Goal: Information Seeking & Learning: Compare options

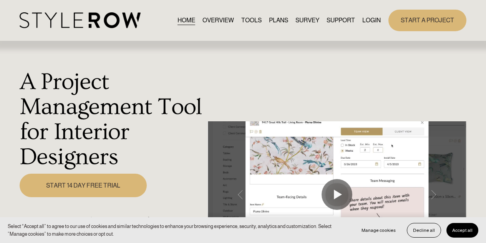
click at [372, 23] on link "LOGIN" at bounding box center [372, 20] width 18 height 10
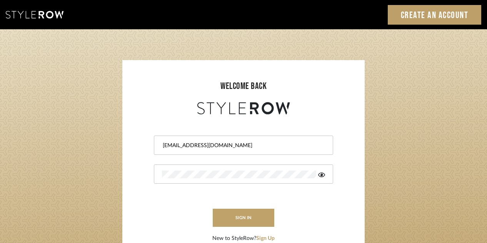
click at [181, 146] on input "dkriston@morgantewilson.com" at bounding box center [242, 145] width 161 height 8
click at [183, 145] on input "dkriston@morgantewilson.com" at bounding box center [242, 145] width 161 height 8
type input "jmatthews@morgantewilson.com"
click at [350, 196] on form "jmatthews@morgantewilson.com sign in New to StyleRow? Sign Up" at bounding box center [243, 179] width 227 height 126
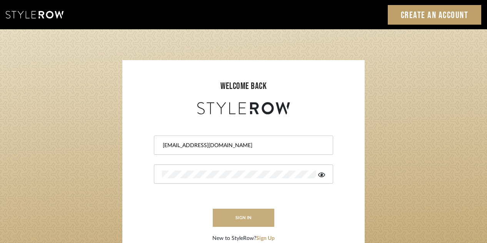
click at [231, 216] on button "sign in" at bounding box center [244, 217] width 62 height 18
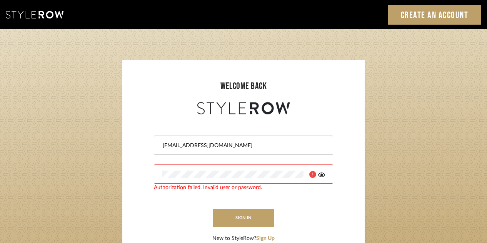
click at [122, 173] on login-page "welcome back jmatthews@morgantewilson.com Authorization failed. Invalid user or…" at bounding box center [243, 168] width 487 height 278
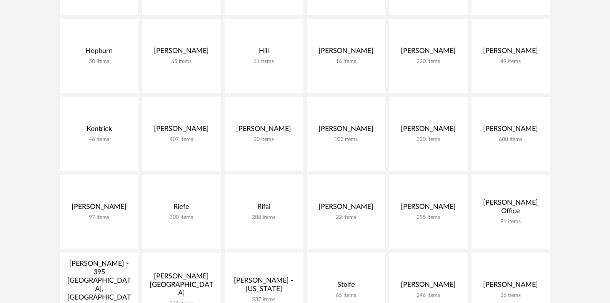
scroll to position [331, 0]
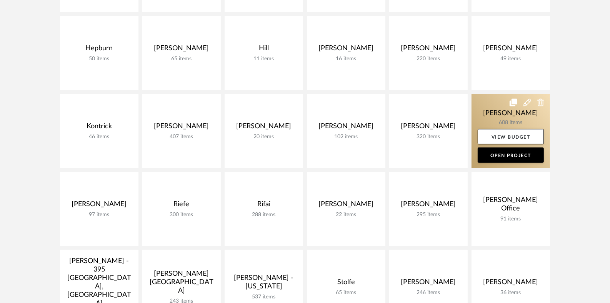
click at [509, 106] on link at bounding box center [510, 131] width 78 height 74
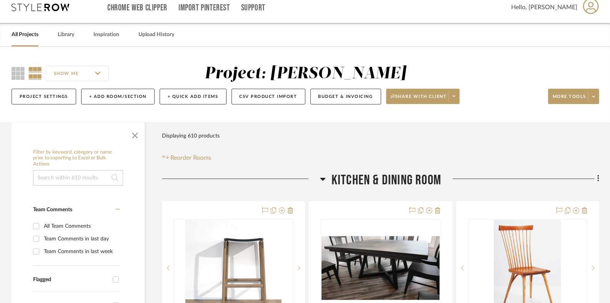
scroll to position [13, 0]
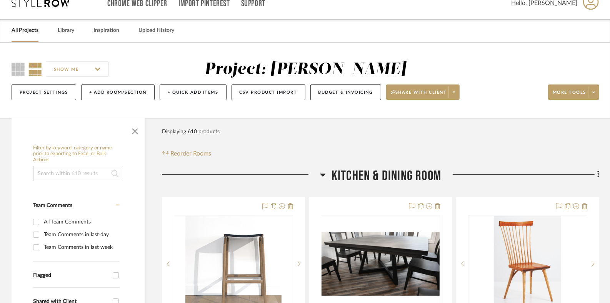
click at [324, 173] on icon at bounding box center [323, 174] width 6 height 9
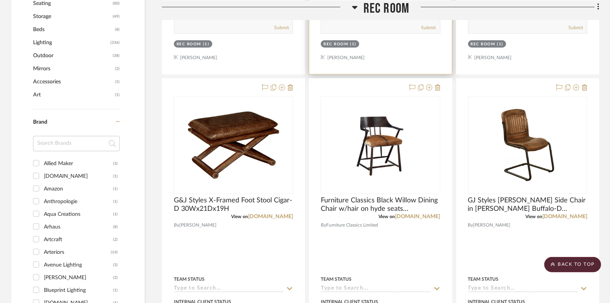
scroll to position [506, 0]
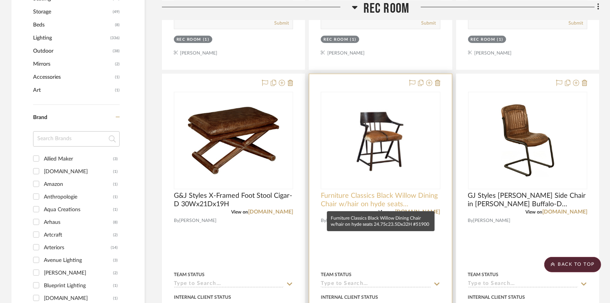
click at [388, 198] on span "Furniture Classics Black Willow Dining Chair w/hair on hyde seats 24.75c23.5Dx3…" at bounding box center [380, 200] width 119 height 17
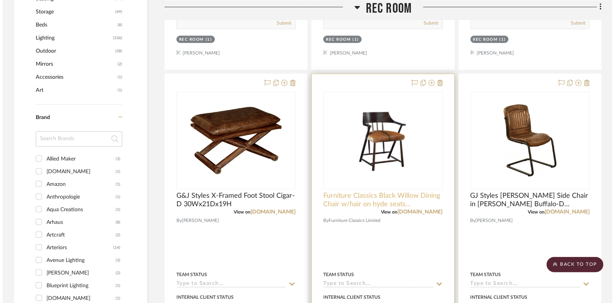
scroll to position [0, 0]
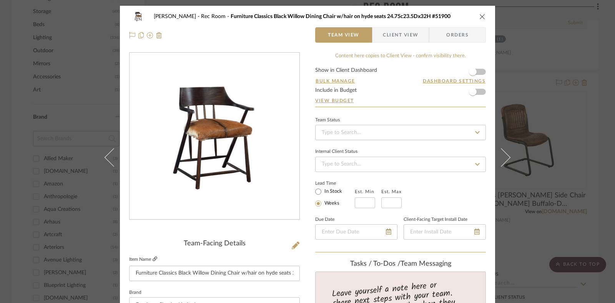
click at [153, 261] on icon at bounding box center [155, 259] width 5 height 5
click at [481, 14] on icon "close" at bounding box center [482, 16] width 6 height 6
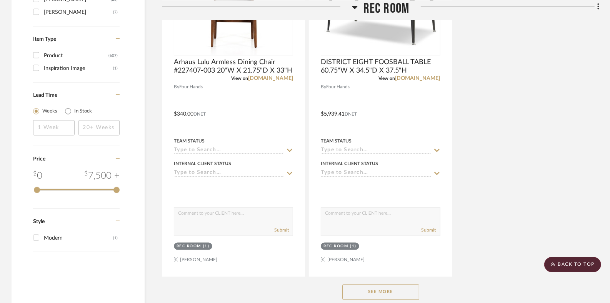
scroll to position [1021, 0]
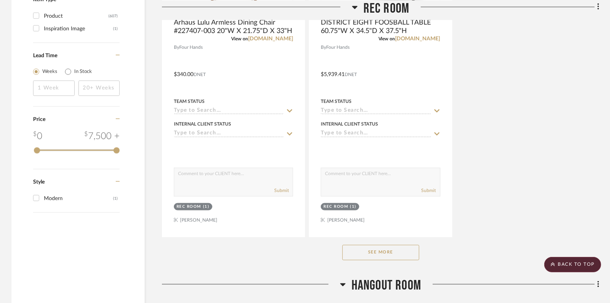
click at [386, 254] on button "See More" at bounding box center [380, 252] width 77 height 15
click at [386, 254] on button "See Less" at bounding box center [380, 252] width 77 height 15
click at [394, 251] on button "See More" at bounding box center [380, 252] width 77 height 15
click at [394, 252] on button "See Less" at bounding box center [380, 252] width 77 height 15
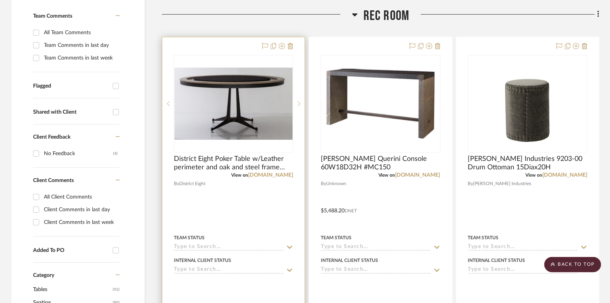
scroll to position [199, 0]
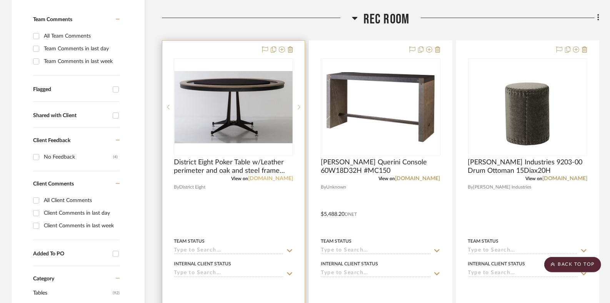
click at [293, 176] on link "[DOMAIN_NAME]" at bounding box center [270, 178] width 45 height 5
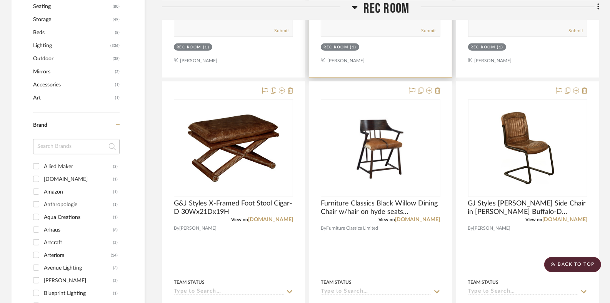
scroll to position [522, 0]
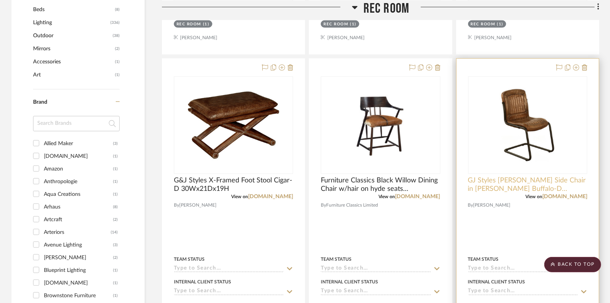
click at [569, 191] on span "GJ Styles [PERSON_NAME] Side Chair in [PERSON_NAME] Buffalo-D 19.5Wx20.5Dx36H #…" at bounding box center [527, 184] width 119 height 17
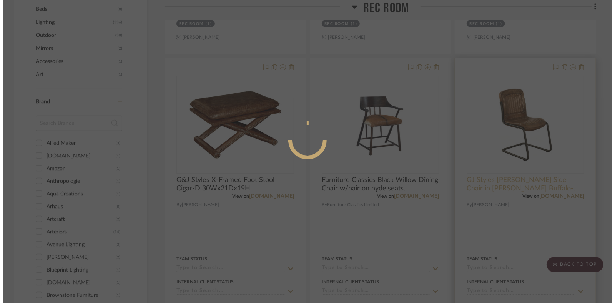
scroll to position [0, 0]
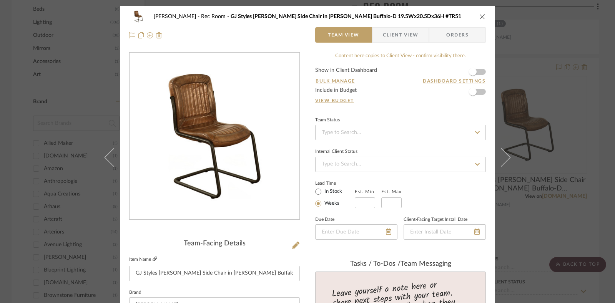
click at [154, 257] on icon at bounding box center [155, 259] width 5 height 5
click at [483, 13] on div "[PERSON_NAME] Rec Room GJ Styles [PERSON_NAME] Side Chair in [PERSON_NAME] Buff…" at bounding box center [307, 26] width 375 height 40
click at [479, 17] on icon "close" at bounding box center [482, 16] width 6 height 6
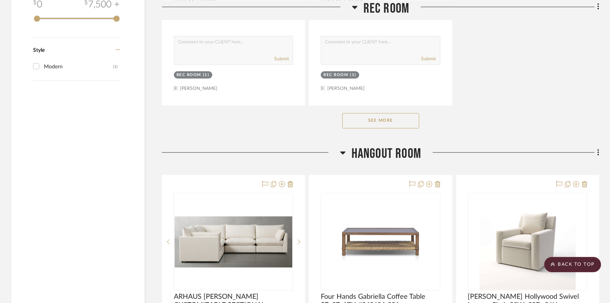
scroll to position [1087, 0]
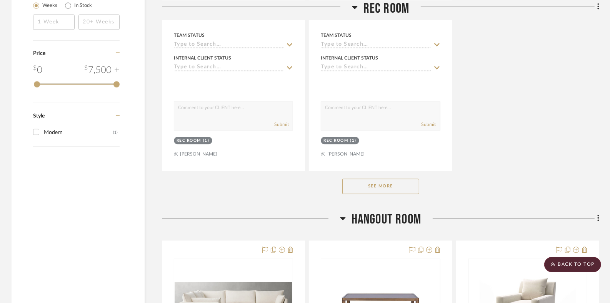
click at [338, 218] on div at bounding box center [251, 222] width 178 height 20
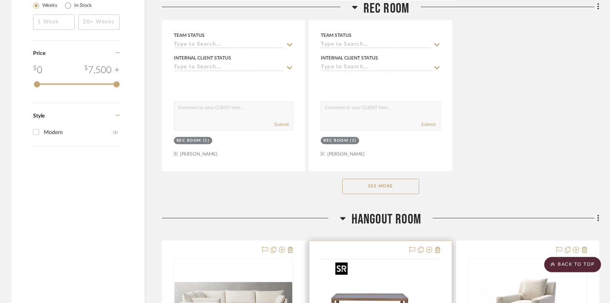
drag, startPoint x: 358, startPoint y: 204, endPoint x: 377, endPoint y: 284, distance: 81.8
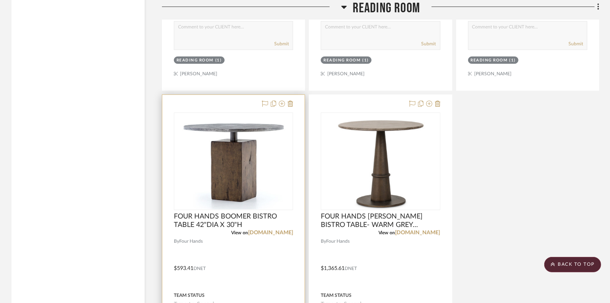
scroll to position [2293, 0]
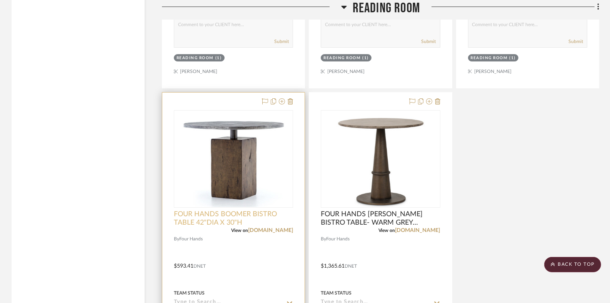
click at [269, 226] on span "FOUR HANDS BOOMER BISTRO TABLE 42"DIA X 30"H" at bounding box center [233, 218] width 119 height 17
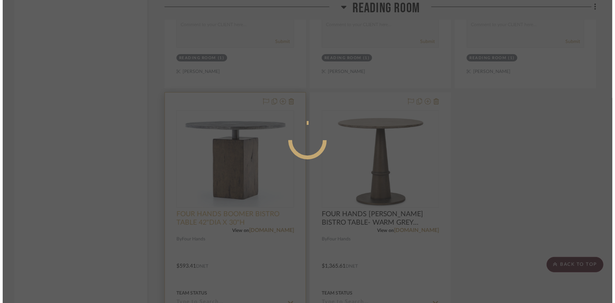
scroll to position [0, 0]
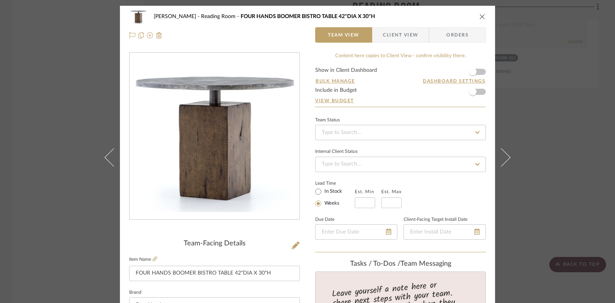
drag, startPoint x: 269, startPoint y: 226, endPoint x: 121, endPoint y: 323, distance: 177.4
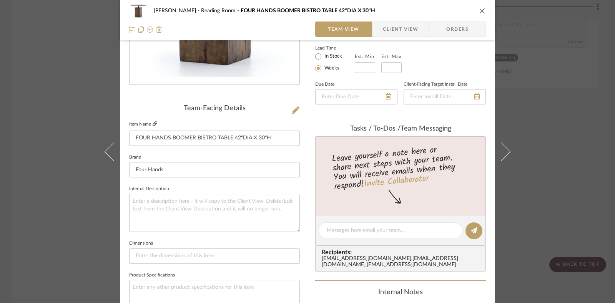
click at [153, 122] on icon at bounding box center [155, 123] width 5 height 5
click at [480, 13] on icon "close" at bounding box center [482, 11] width 6 height 6
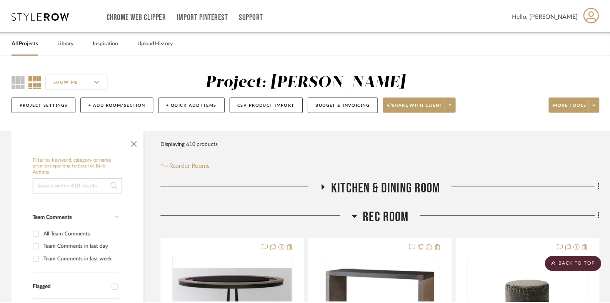
scroll to position [2293, 0]
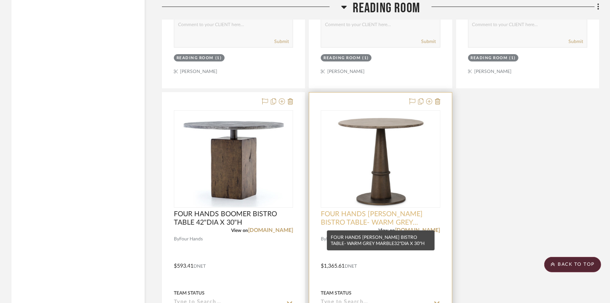
click at [406, 226] on span "FOUR HANDS [PERSON_NAME] BISTRO TABLE- WARM GREY MARBLE32"DIA X 30"H" at bounding box center [380, 218] width 119 height 17
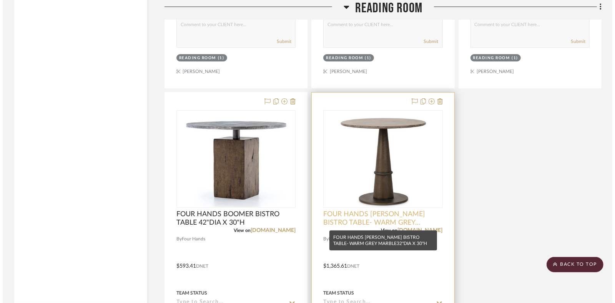
scroll to position [0, 0]
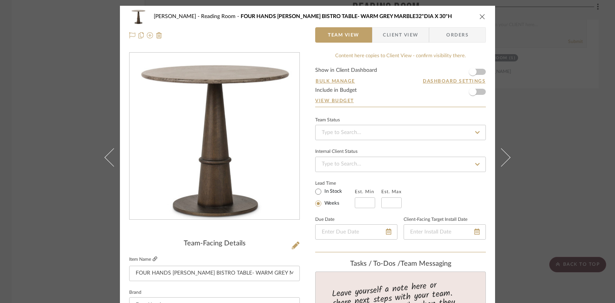
click at [153, 258] on icon at bounding box center [155, 259] width 5 height 5
click at [479, 16] on icon "close" at bounding box center [482, 16] width 6 height 6
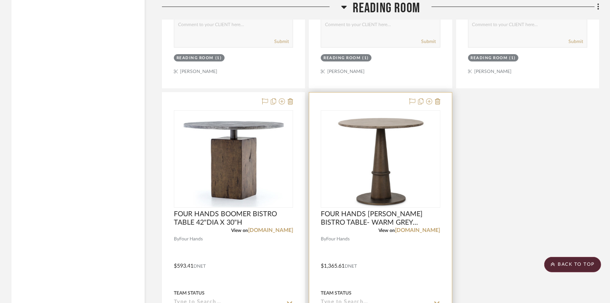
scroll to position [2229, 0]
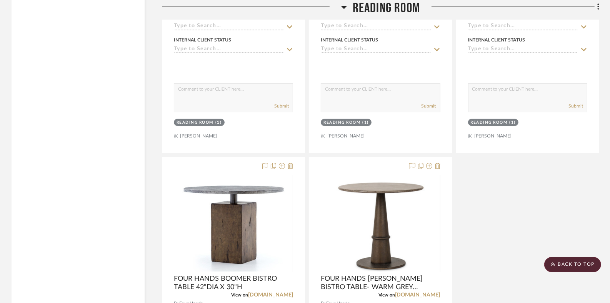
click at [342, 6] on icon at bounding box center [344, 6] width 6 height 9
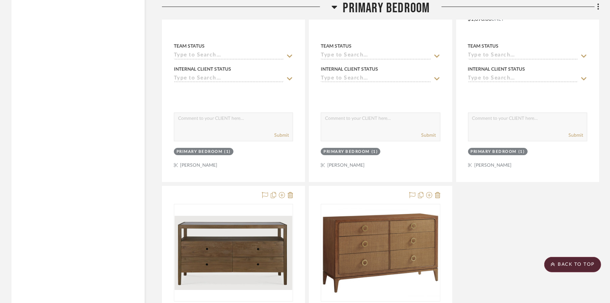
click at [336, 3] on icon at bounding box center [334, 6] width 6 height 9
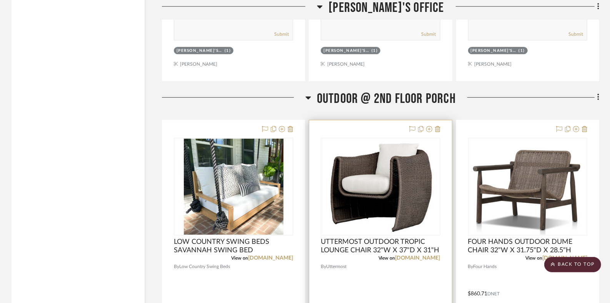
scroll to position [2016, 0]
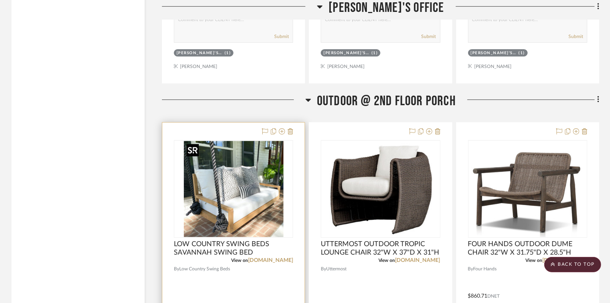
click at [0, 0] on img at bounding box center [0, 0] width 0 height 0
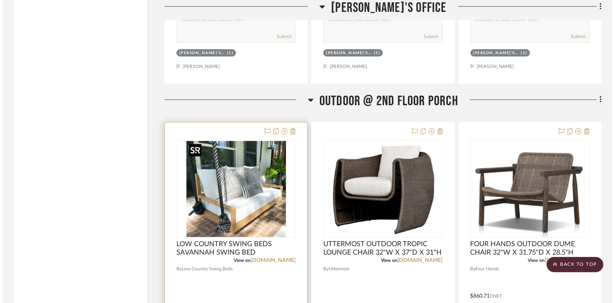
scroll to position [0, 0]
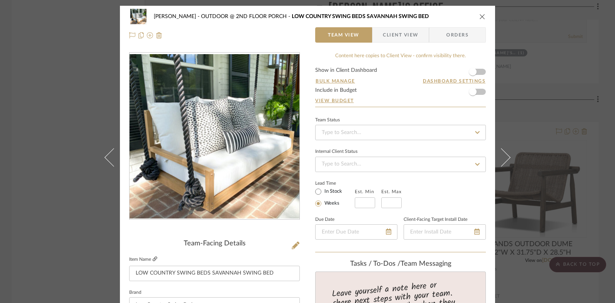
click at [153, 260] on icon at bounding box center [155, 259] width 5 height 5
click at [479, 15] on icon "close" at bounding box center [482, 16] width 6 height 6
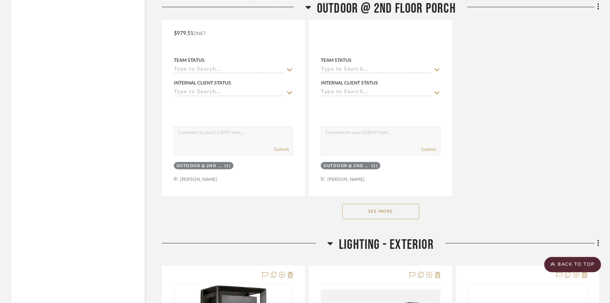
scroll to position [3000, 0]
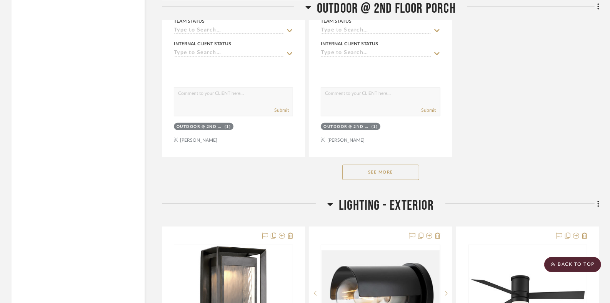
click at [406, 169] on button "See More" at bounding box center [380, 172] width 77 height 15
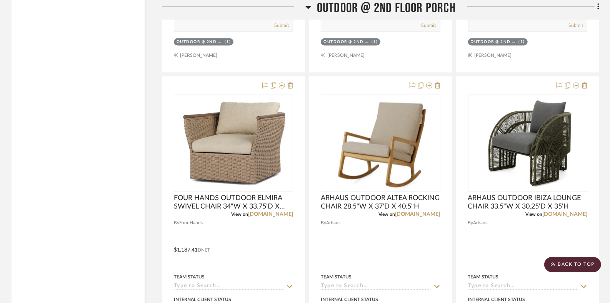
scroll to position [3767, 0]
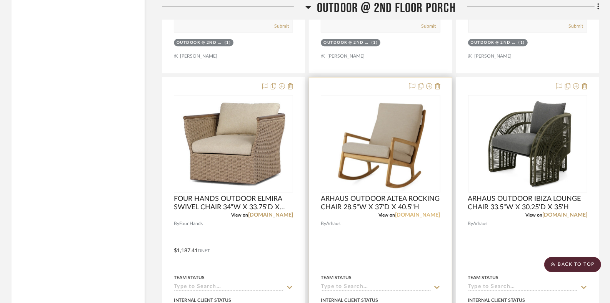
click at [421, 216] on link "[DOMAIN_NAME]" at bounding box center [417, 215] width 45 height 5
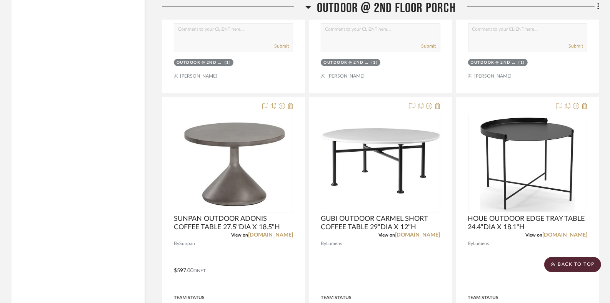
scroll to position [4770, 0]
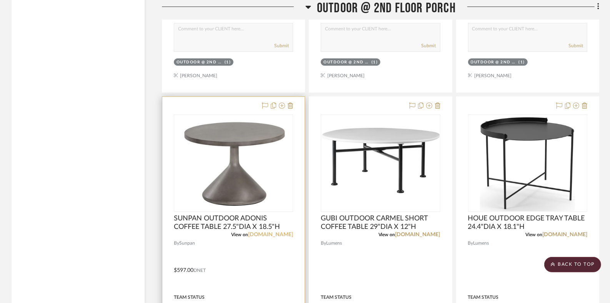
click at [285, 235] on link "[DOMAIN_NAME]" at bounding box center [270, 234] width 45 height 5
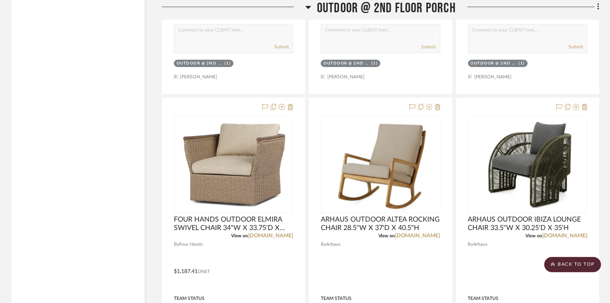
scroll to position [3747, 0]
